Goal: Obtain resource: Download file/media

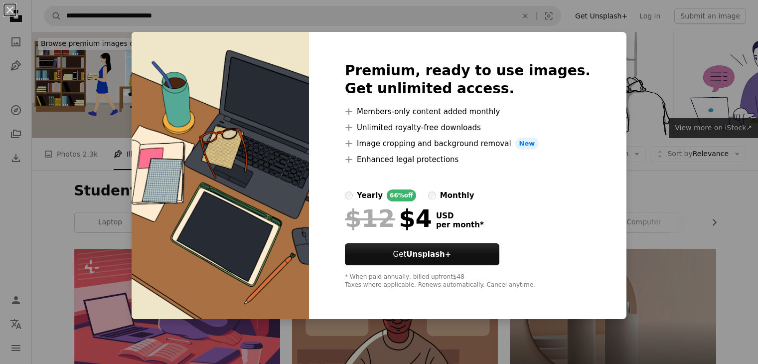
scroll to position [506, 0]
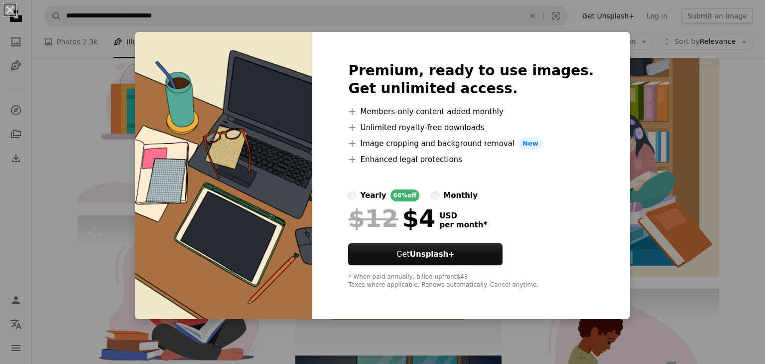
click at [733, 78] on div "An X shape Premium, ready to use images. Get unlimited access. A plus sign Memb…" at bounding box center [382, 182] width 765 height 364
